Goal: Find contact information: Find contact information

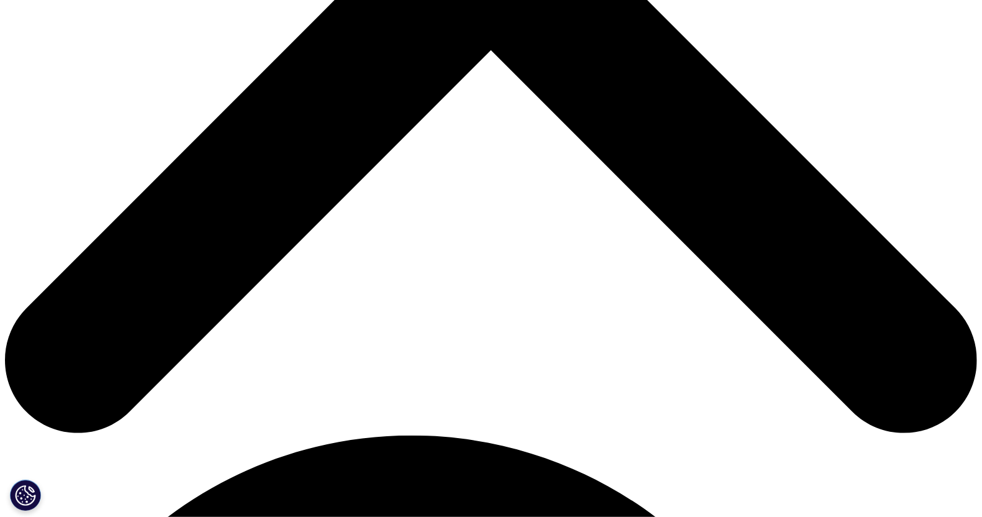
scroll to position [621, 0]
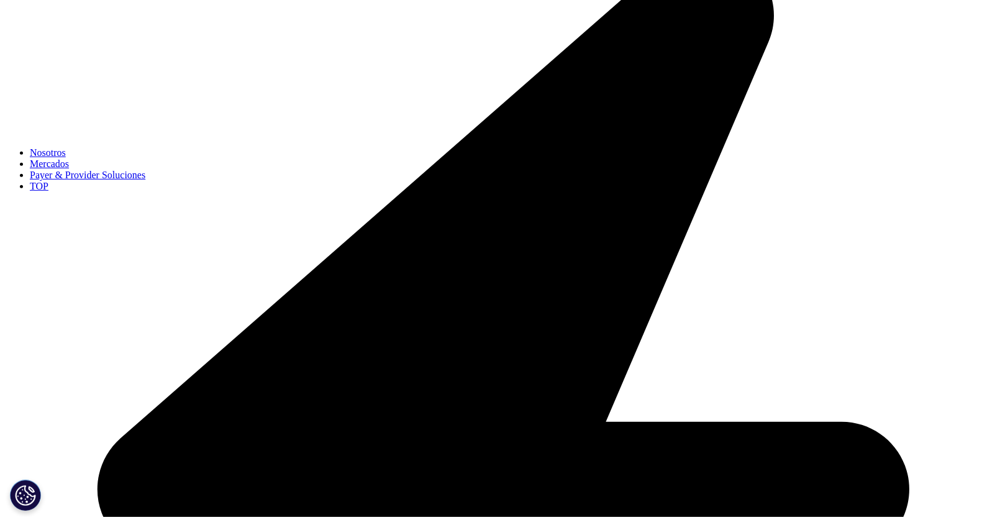
scroll to position [373, 0]
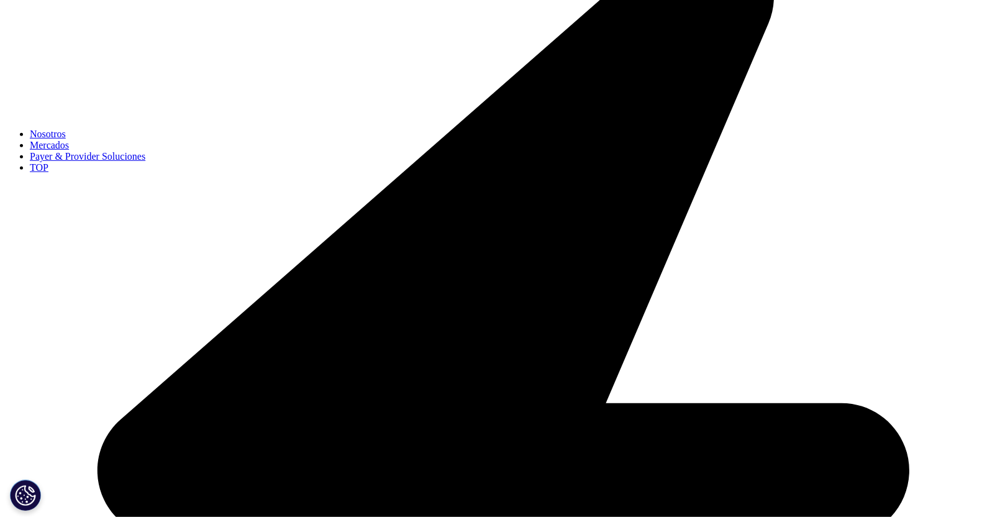
click at [69, 150] on link "Mercados" at bounding box center [49, 145] width 39 height 11
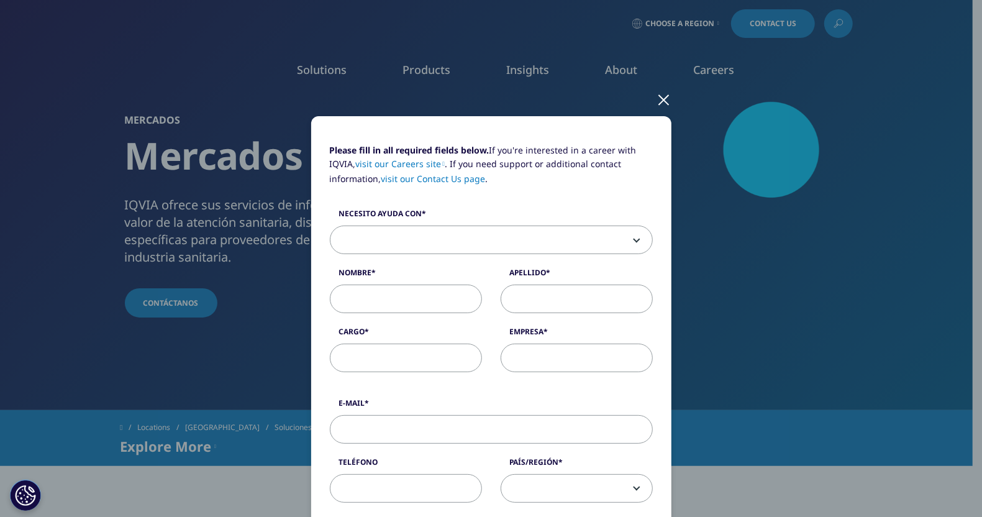
click at [660, 102] on div at bounding box center [664, 99] width 14 height 34
